Goal: Information Seeking & Learning: Learn about a topic

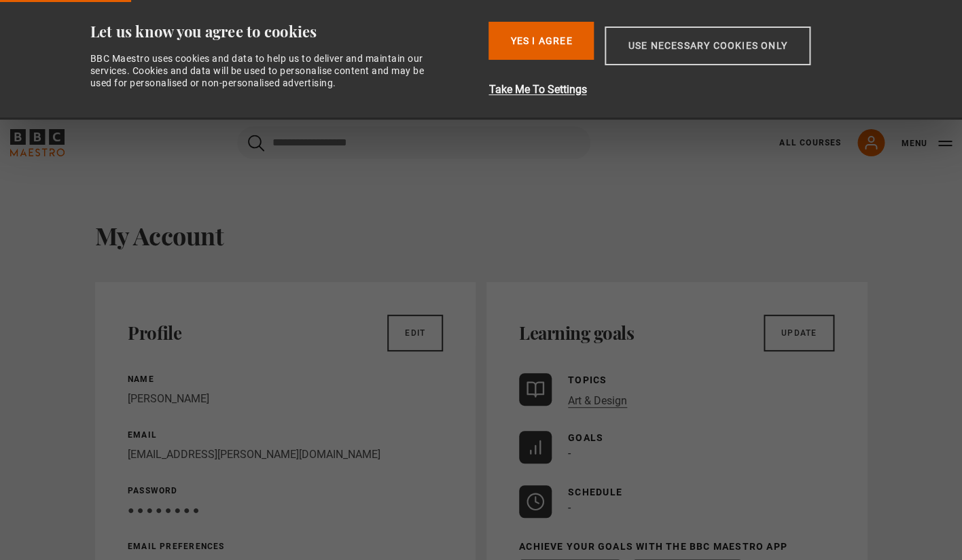
click at [666, 52] on button "Use necessary cookies only" at bounding box center [707, 45] width 205 height 39
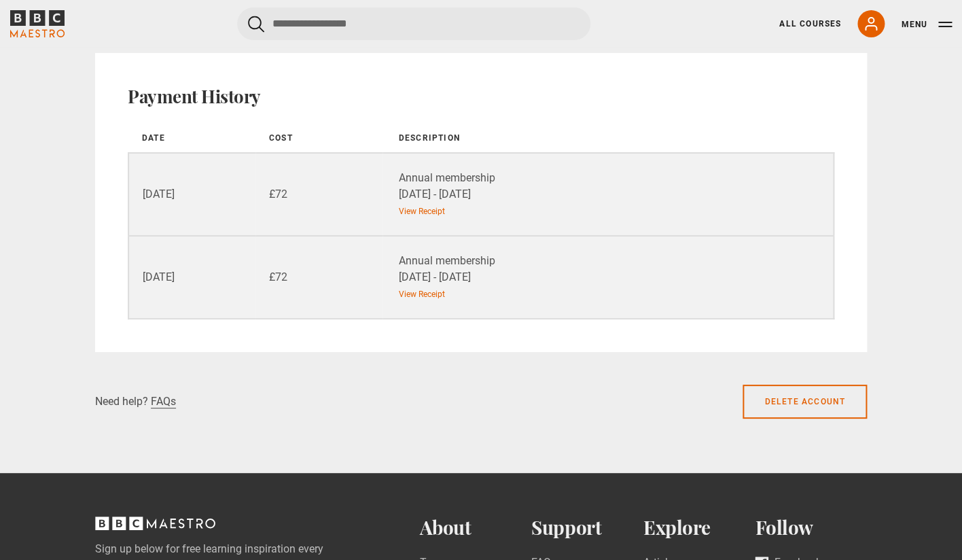
scroll to position [1585, 0]
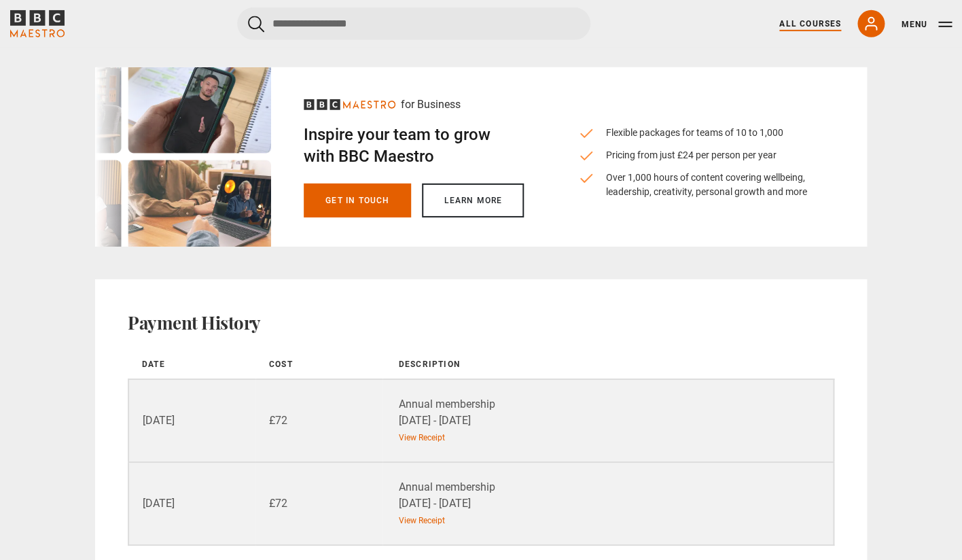
click at [817, 22] on link "All Courses" at bounding box center [810, 24] width 62 height 12
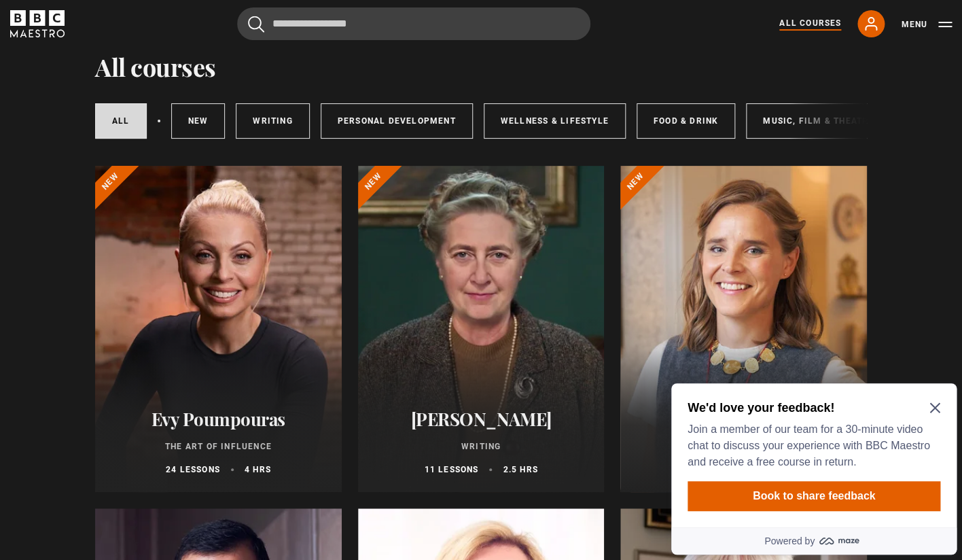
scroll to position [41, 0]
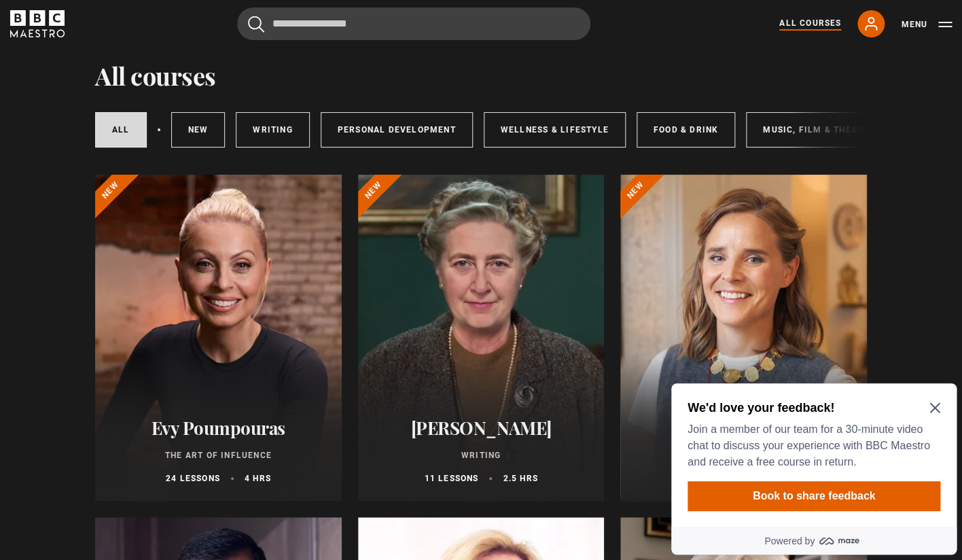
click at [938, 404] on icon "Close Maze Prompt" at bounding box center [934, 407] width 11 height 11
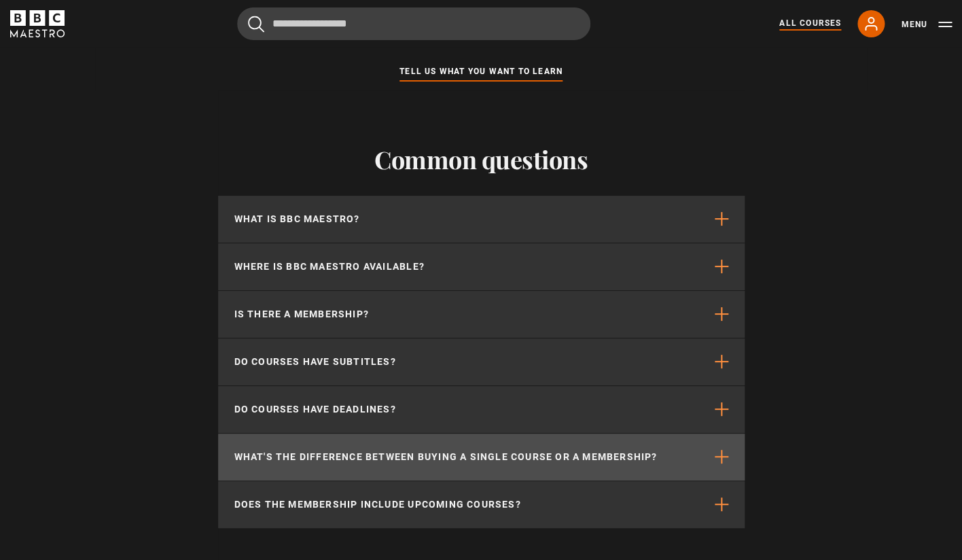
scroll to position [5707, 0]
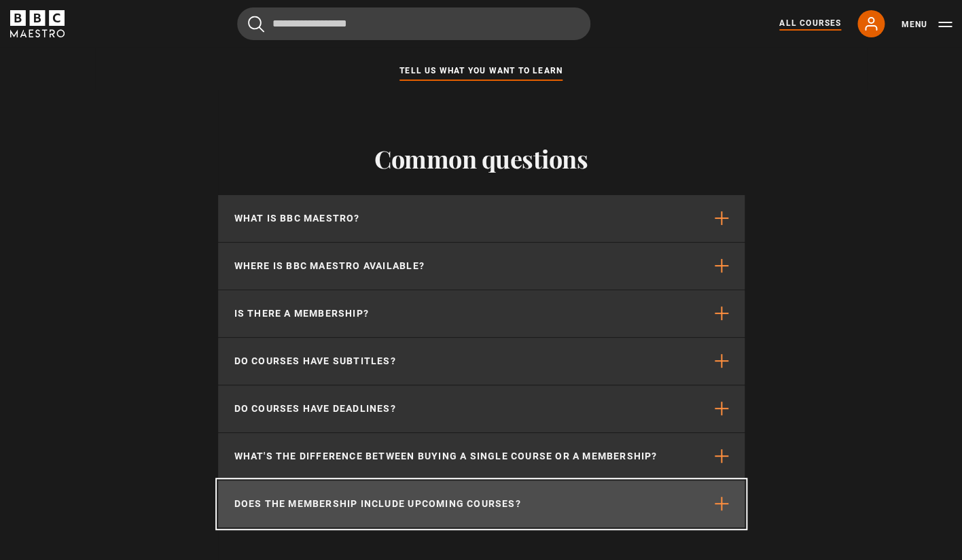
click at [600, 495] on button "Does the membership include upcoming courses?" at bounding box center [481, 503] width 527 height 47
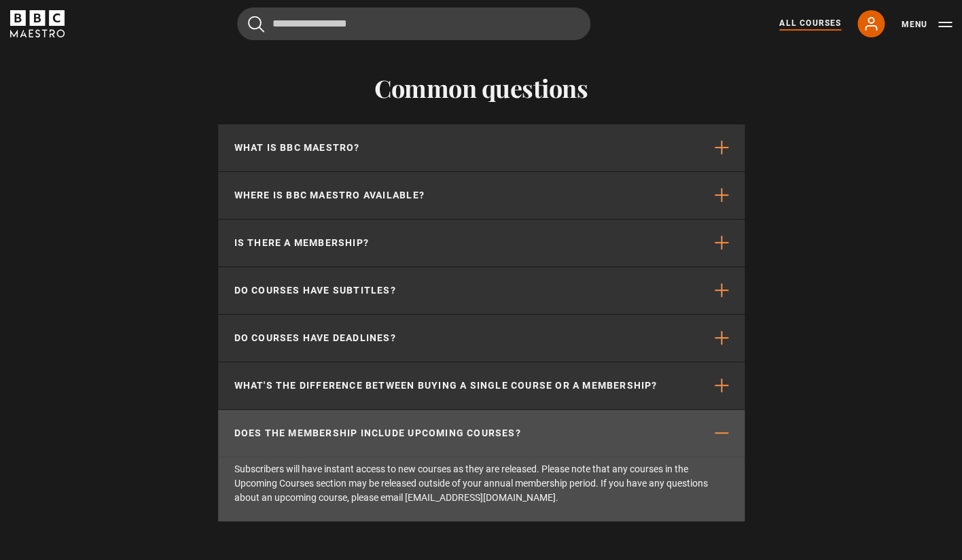
scroll to position [5780, 0]
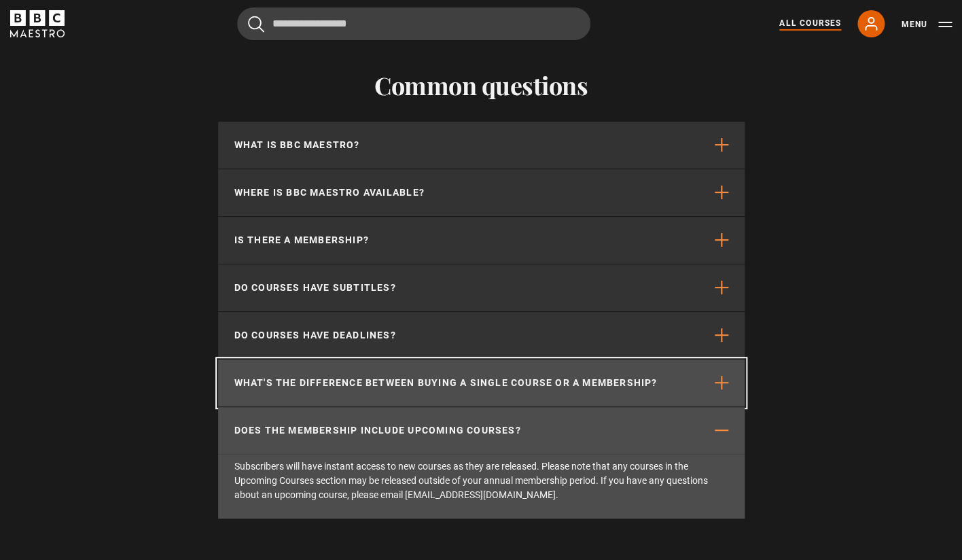
click at [611, 388] on p "What's the difference between buying a single course or a membership?" at bounding box center [445, 383] width 423 height 14
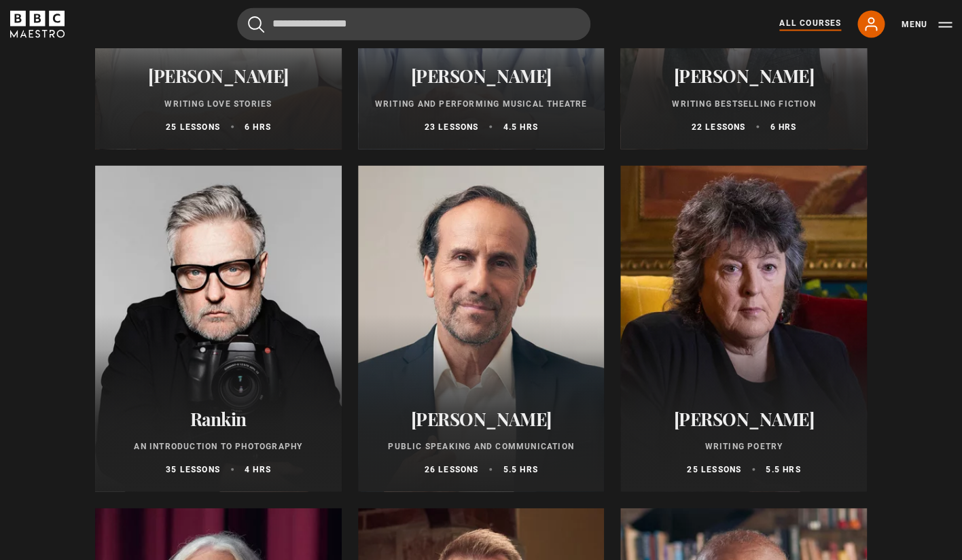
scroll to position [2739, 0]
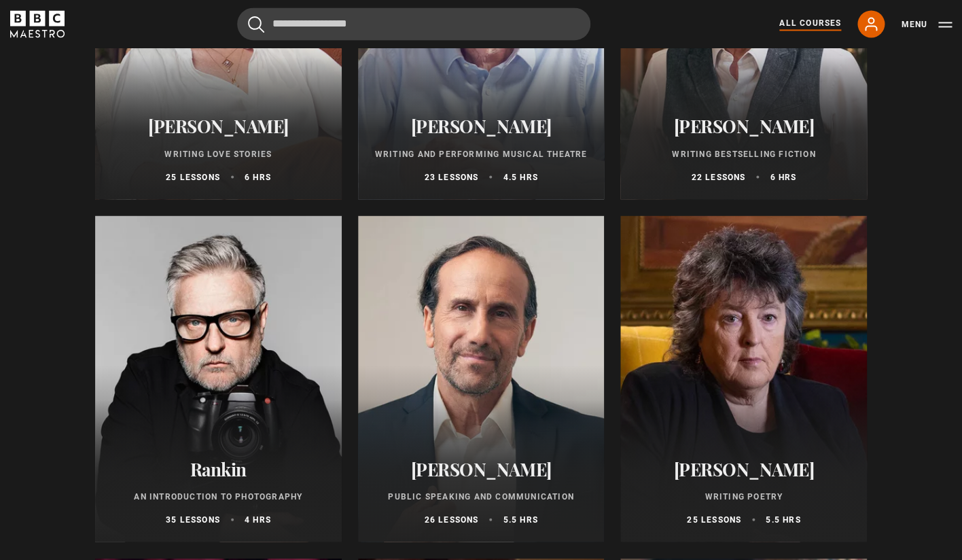
click at [224, 471] on h2 "Rankin" at bounding box center [218, 468] width 214 height 21
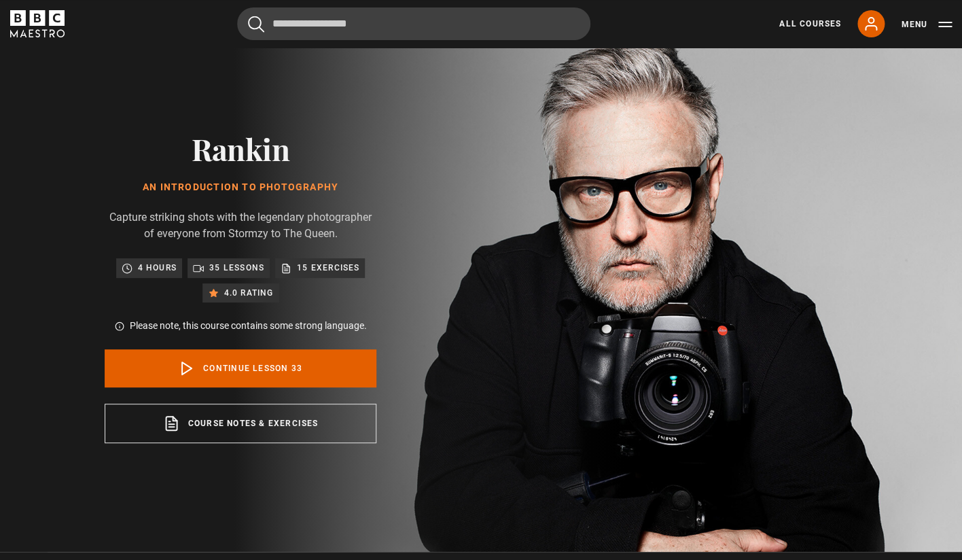
scroll to position [27, 0]
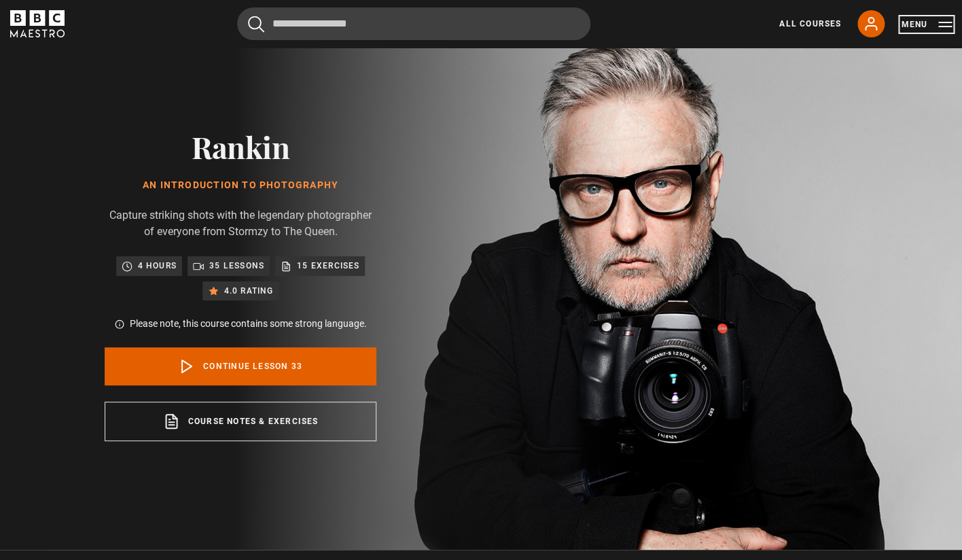
click at [931, 25] on button "Menu" at bounding box center [926, 25] width 51 height 14
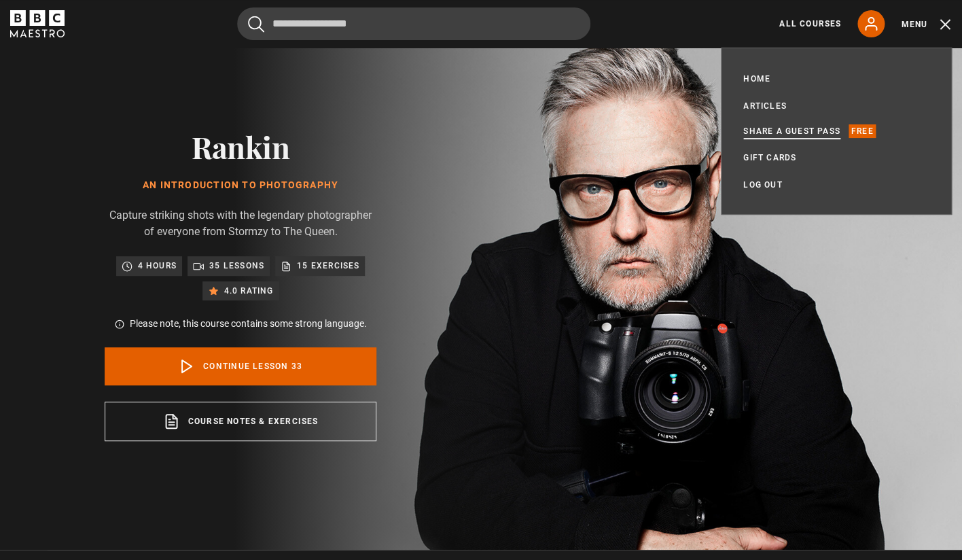
click at [819, 135] on link "Share a guest pass" at bounding box center [791, 131] width 97 height 14
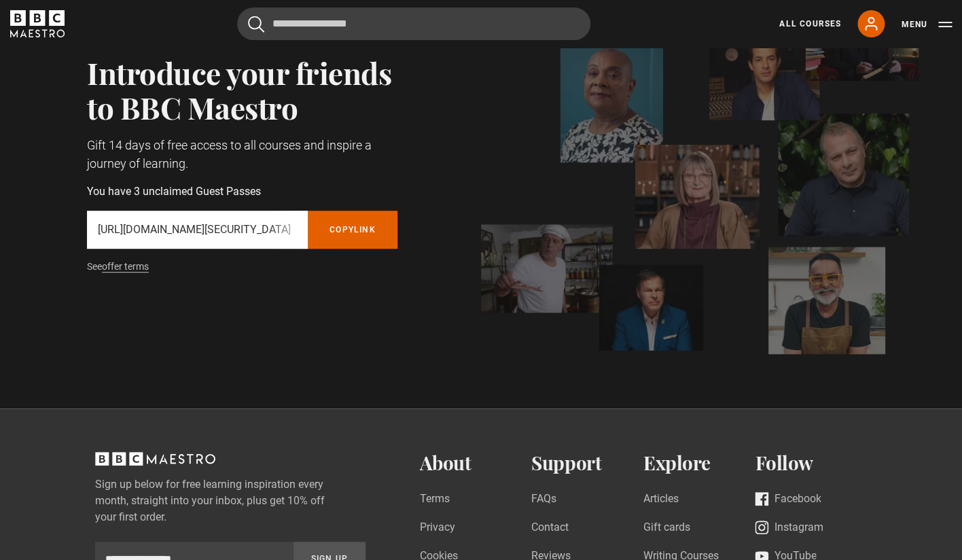
scroll to position [126, 0]
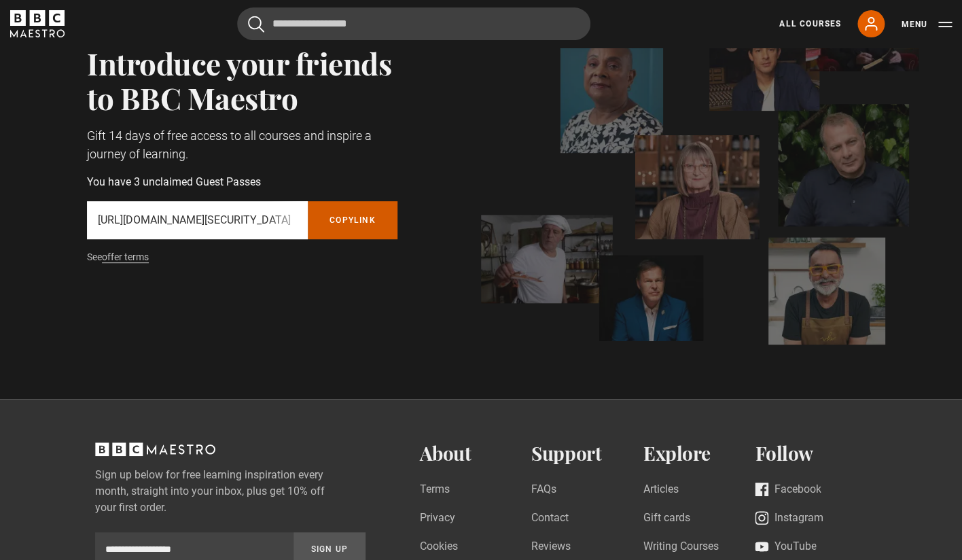
click at [323, 225] on button "Copy referral link" at bounding box center [353, 220] width 90 height 38
click at [219, 219] on p "https://www.bbcmaestro.com/partners/redeem/token/eyJhbGciOiJIUzI1NiJ9.eyJjaWQiO…" at bounding box center [197, 220] width 199 height 16
click at [164, 219] on p "https://www.bbcmaestro.com/partners/redeem/token/eyJhbGciOiJIUzI1NiJ9.eyJjaWQiO…" at bounding box center [197, 220] width 199 height 16
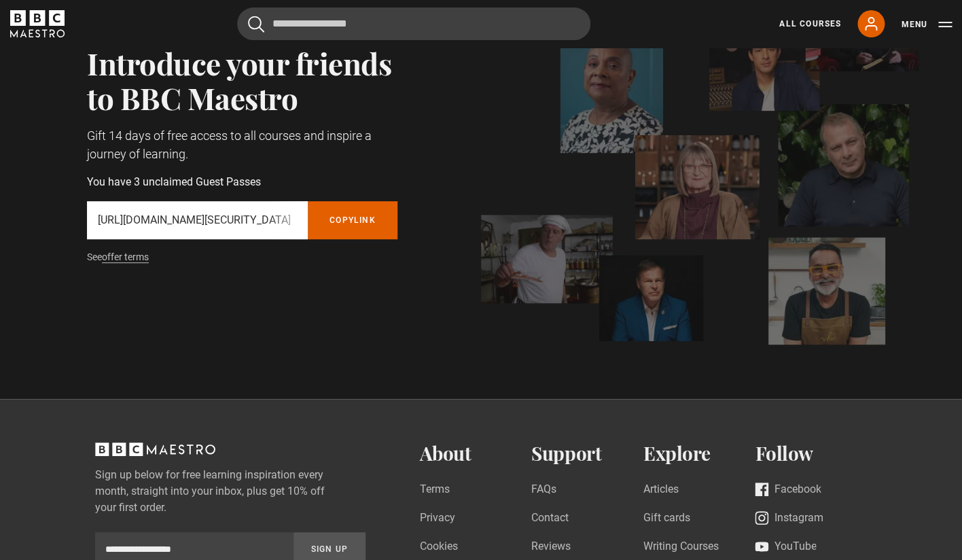
click at [164, 219] on p "https://www.bbcmaestro.com/partners/redeem/token/eyJhbGciOiJIUzI1NiJ9.eyJjaWQiO…" at bounding box center [197, 220] width 199 height 16
click at [128, 262] on link "offer terms" at bounding box center [125, 257] width 47 height 12
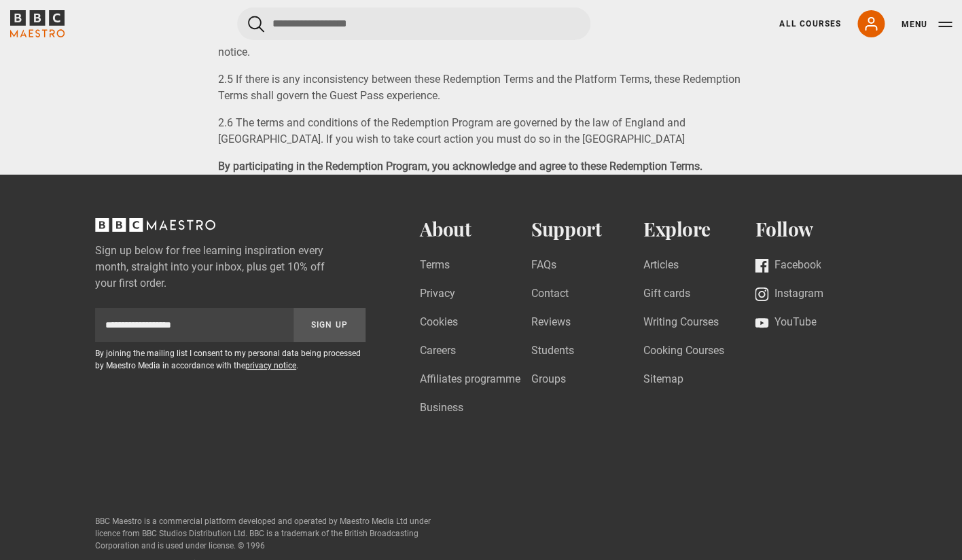
scroll to position [1754, 0]
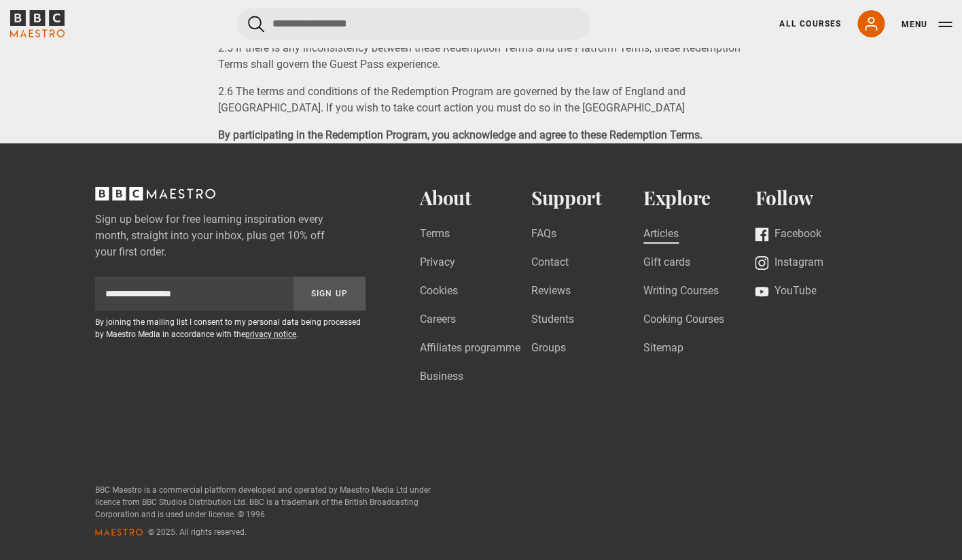
click at [664, 234] on link "Articles" at bounding box center [660, 235] width 35 height 18
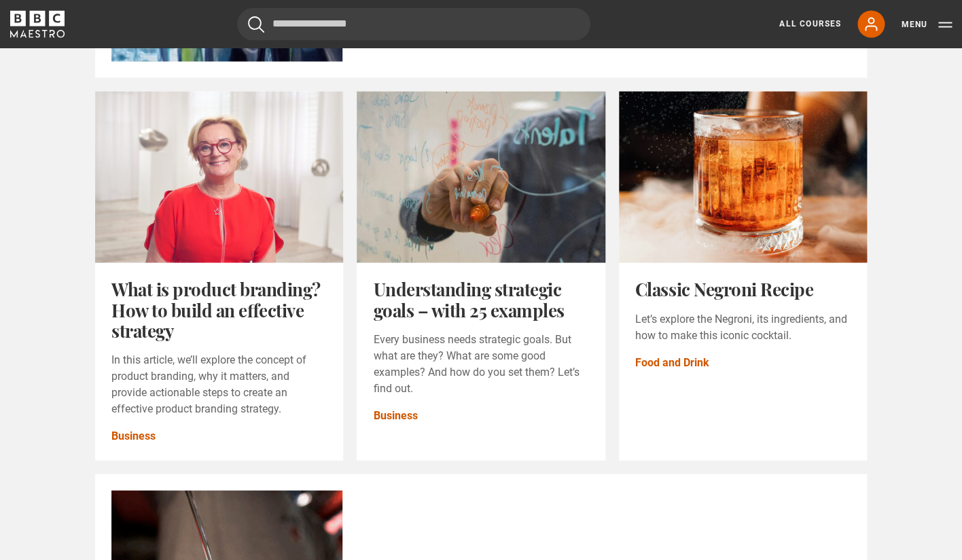
scroll to position [909, 0]
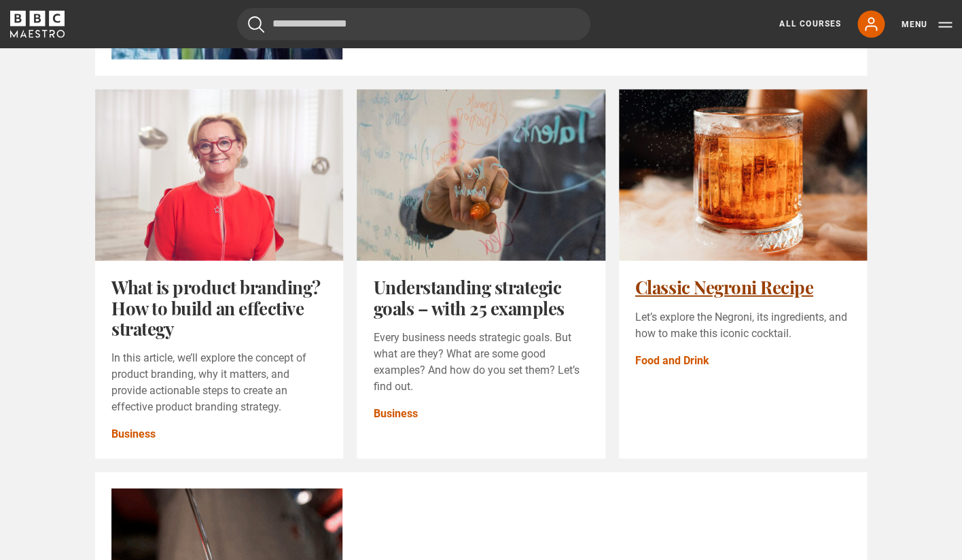
click at [695, 293] on link "Classic Negroni Recipe" at bounding box center [724, 286] width 178 height 24
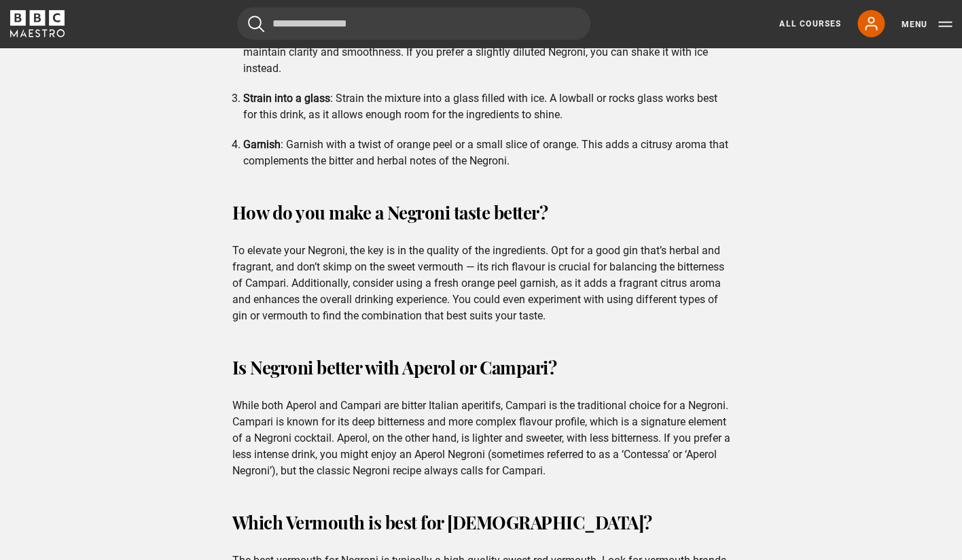
scroll to position [1315, 0]
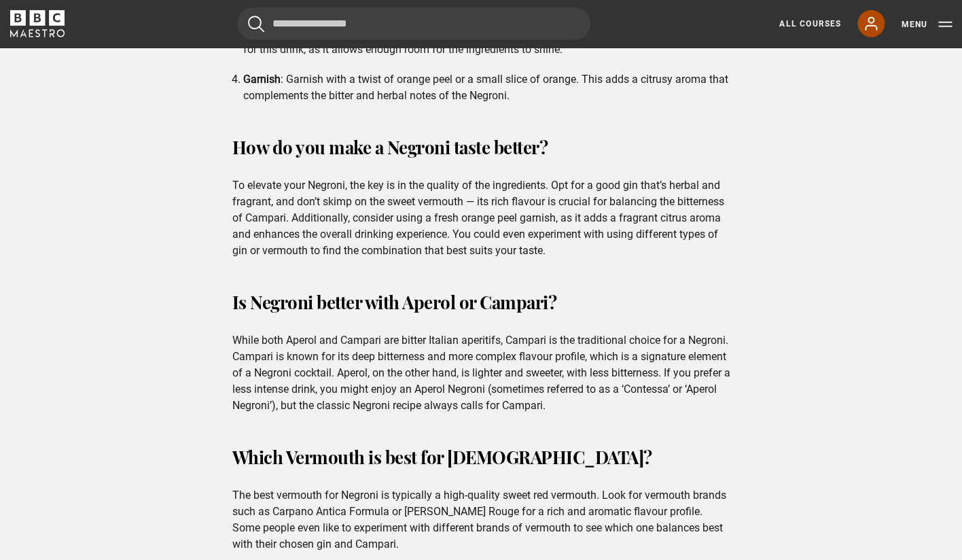
click at [862, 28] on link "My Account" at bounding box center [870, 23] width 27 height 27
click at [868, 24] on icon at bounding box center [871, 24] width 16 height 16
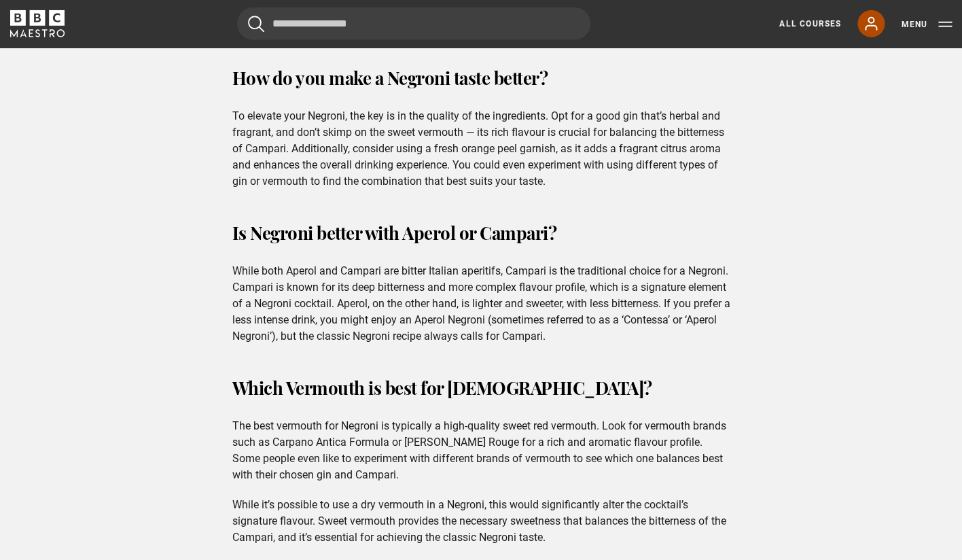
scroll to position [1393, 0]
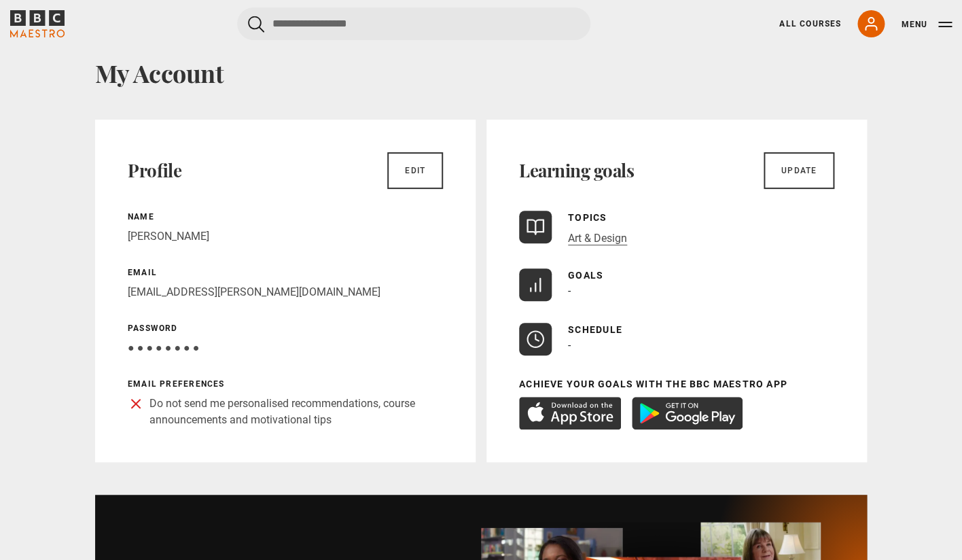
scroll to position [60, 0]
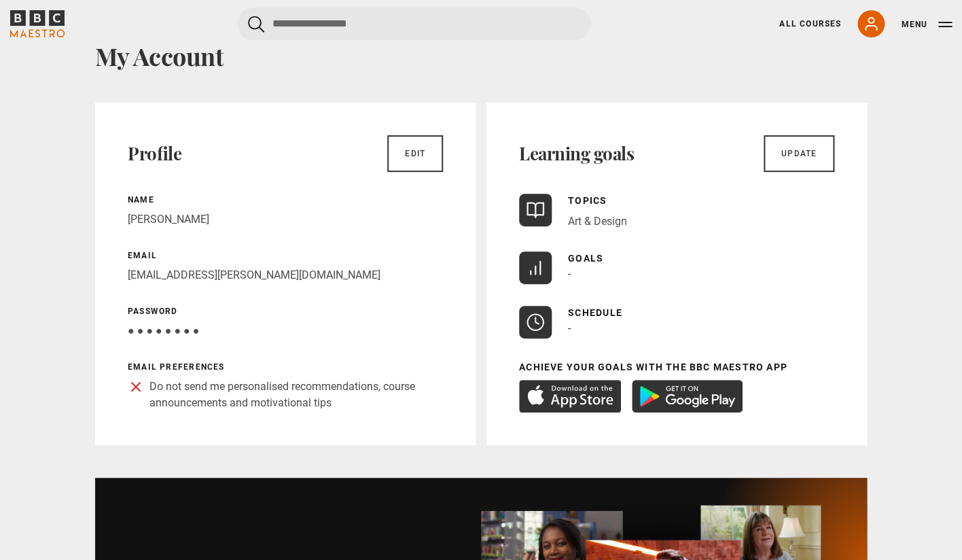
click at [609, 219] on link "Art & Design" at bounding box center [597, 222] width 59 height 14
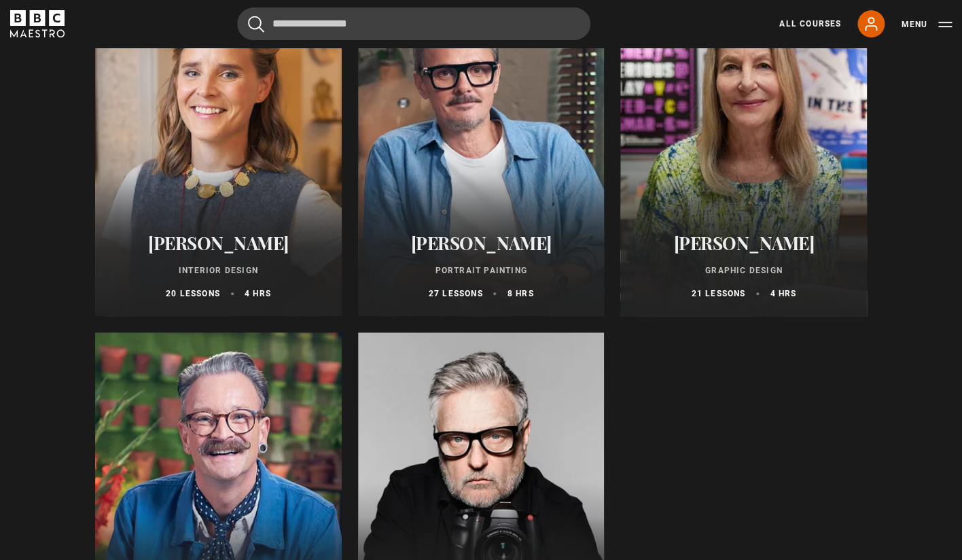
scroll to position [240, 0]
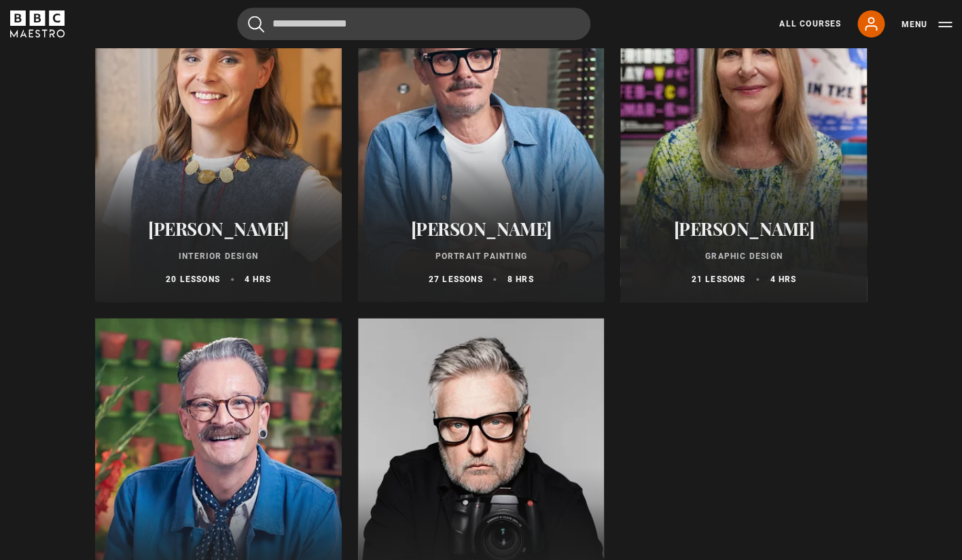
click at [709, 255] on p "Graphic Design" at bounding box center [744, 256] width 214 height 12
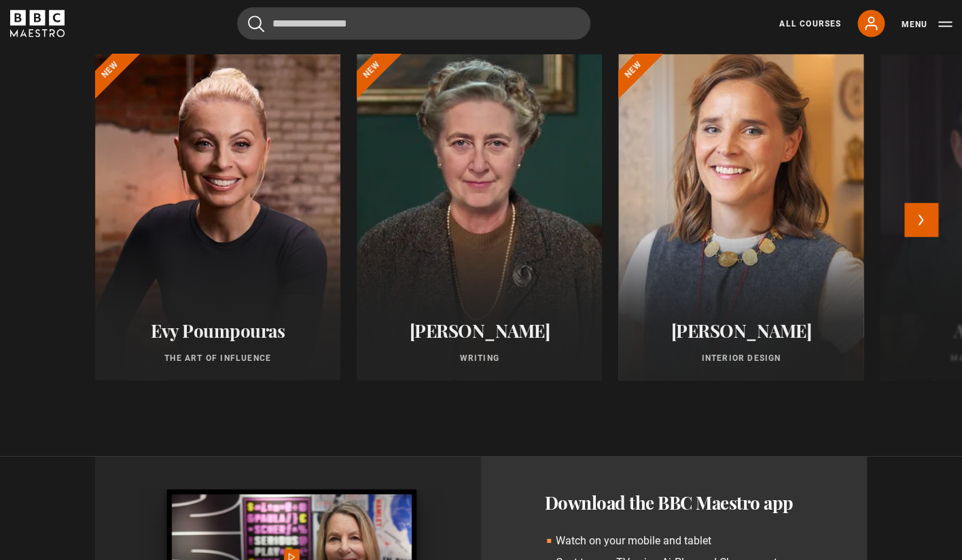
scroll to position [1140, 0]
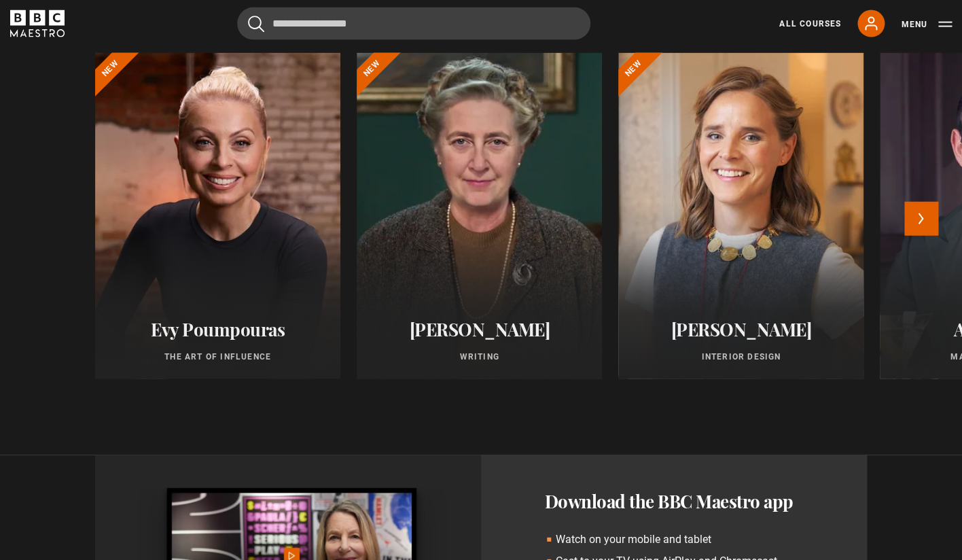
click at [484, 353] on p "Writing" at bounding box center [479, 357] width 213 height 12
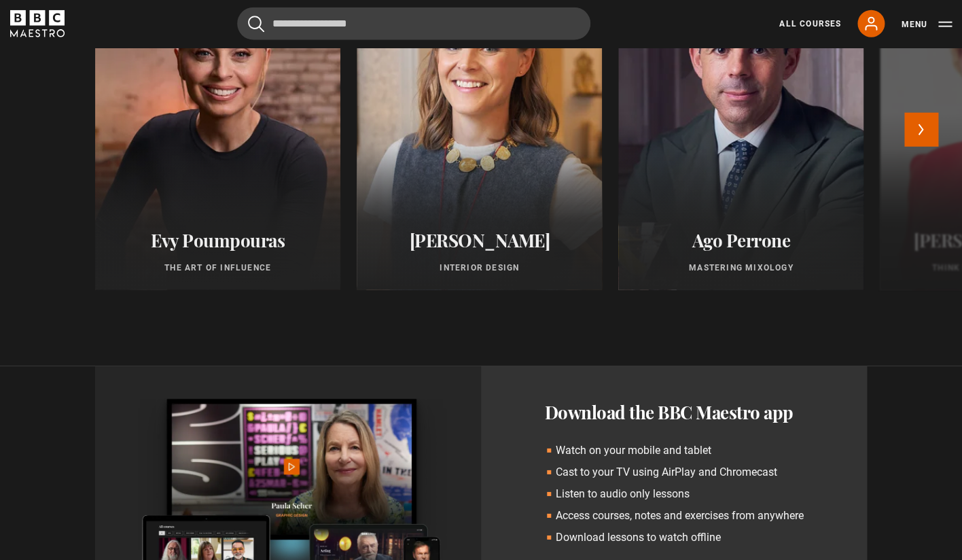
scroll to position [1184, 0]
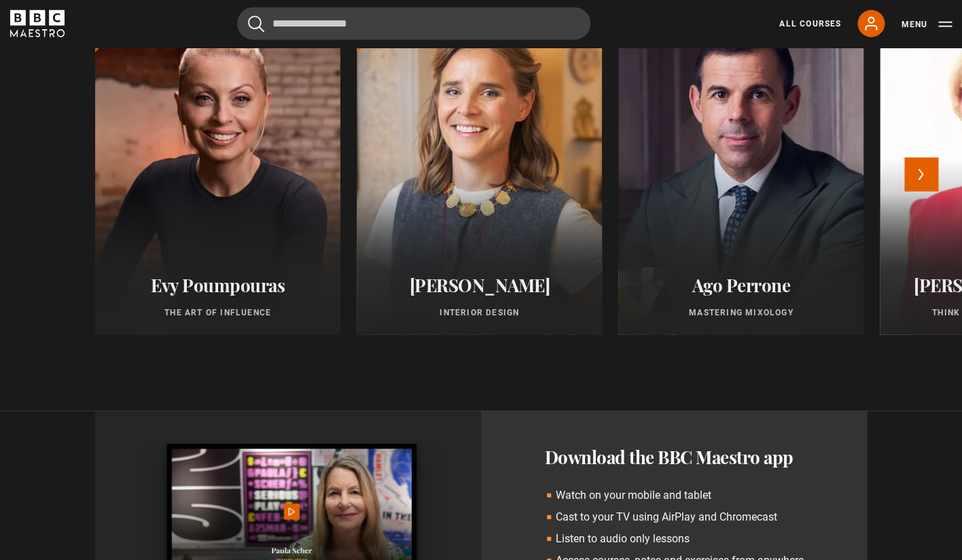
click at [673, 299] on div "Ago [PERSON_NAME] Mastering Mixology" at bounding box center [740, 296] width 245 height 77
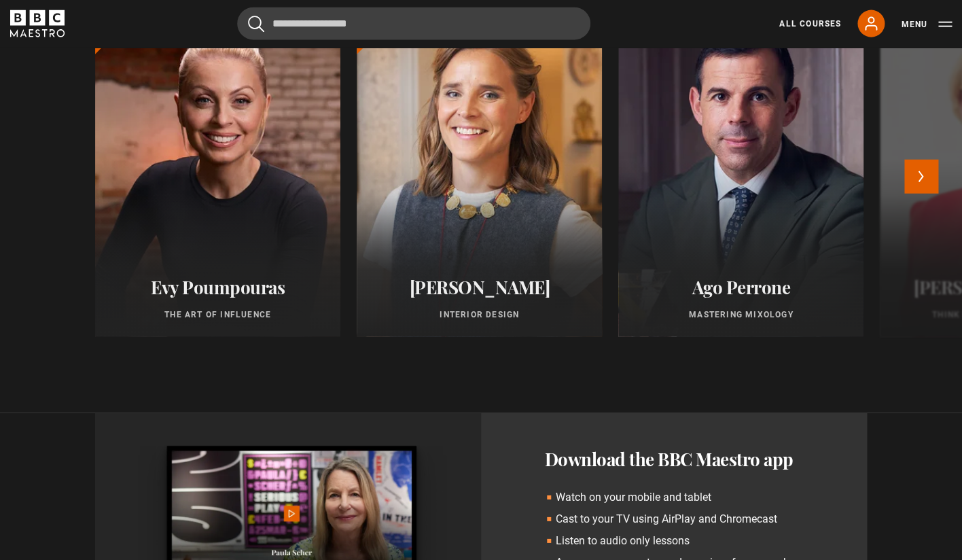
scroll to position [1187, 0]
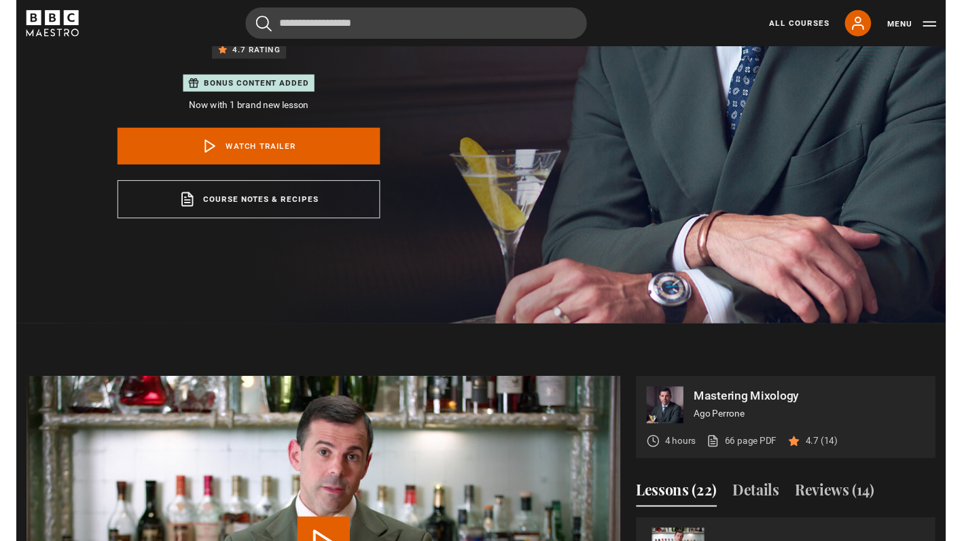
scroll to position [328, 0]
